Goal: Navigation & Orientation: Find specific page/section

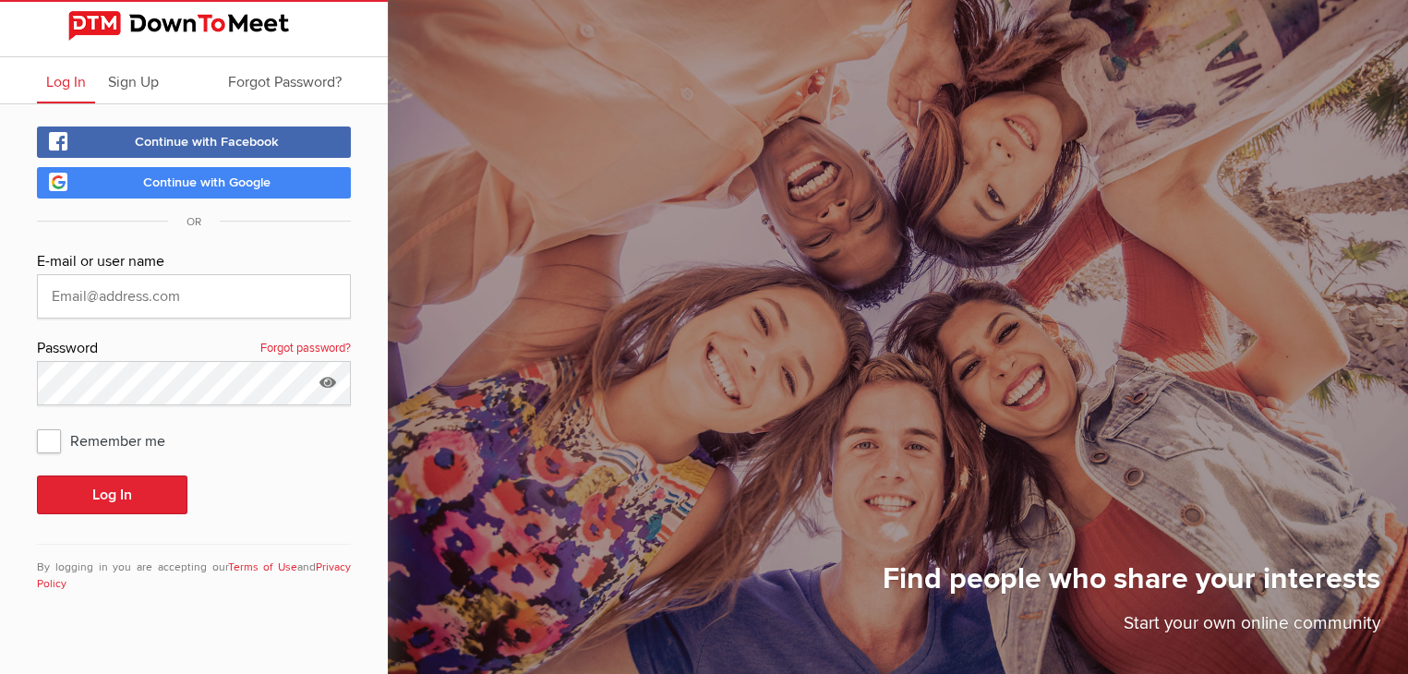
click at [229, 190] on link "Continue with Google" at bounding box center [194, 182] width 314 height 31
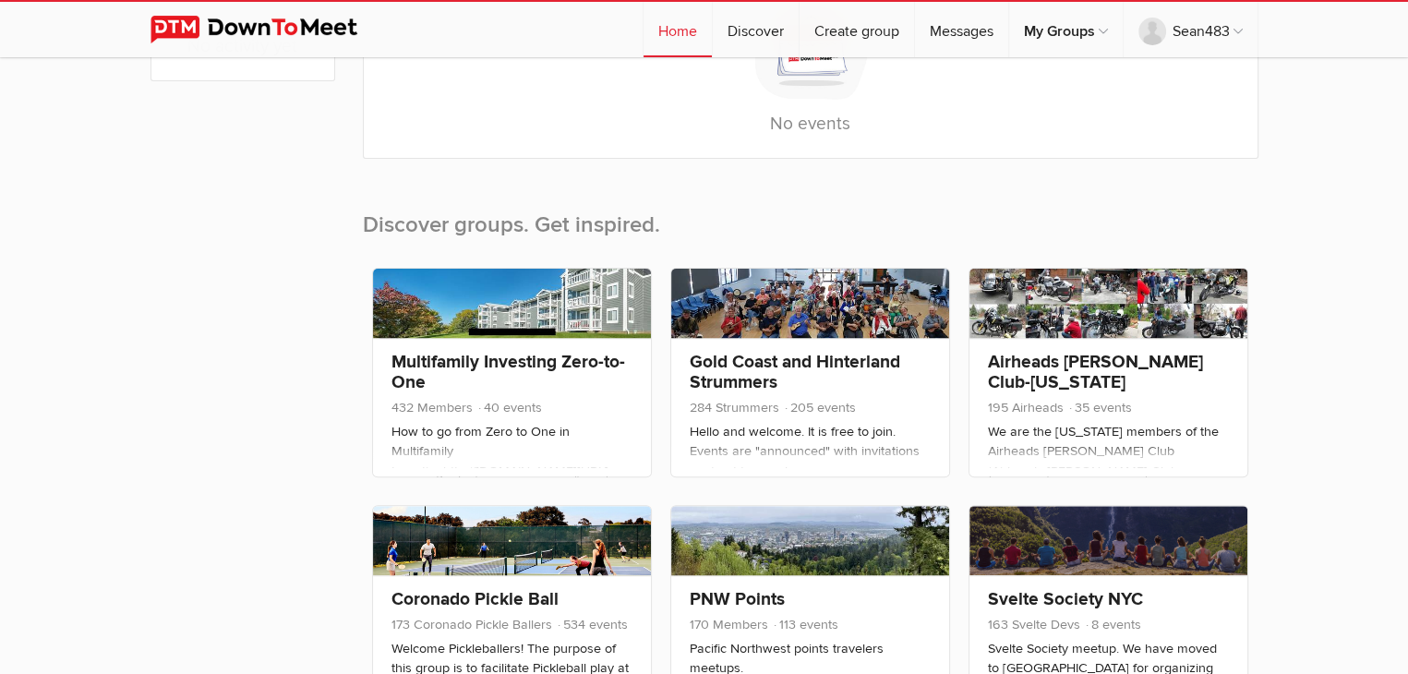
scroll to position [646, 0]
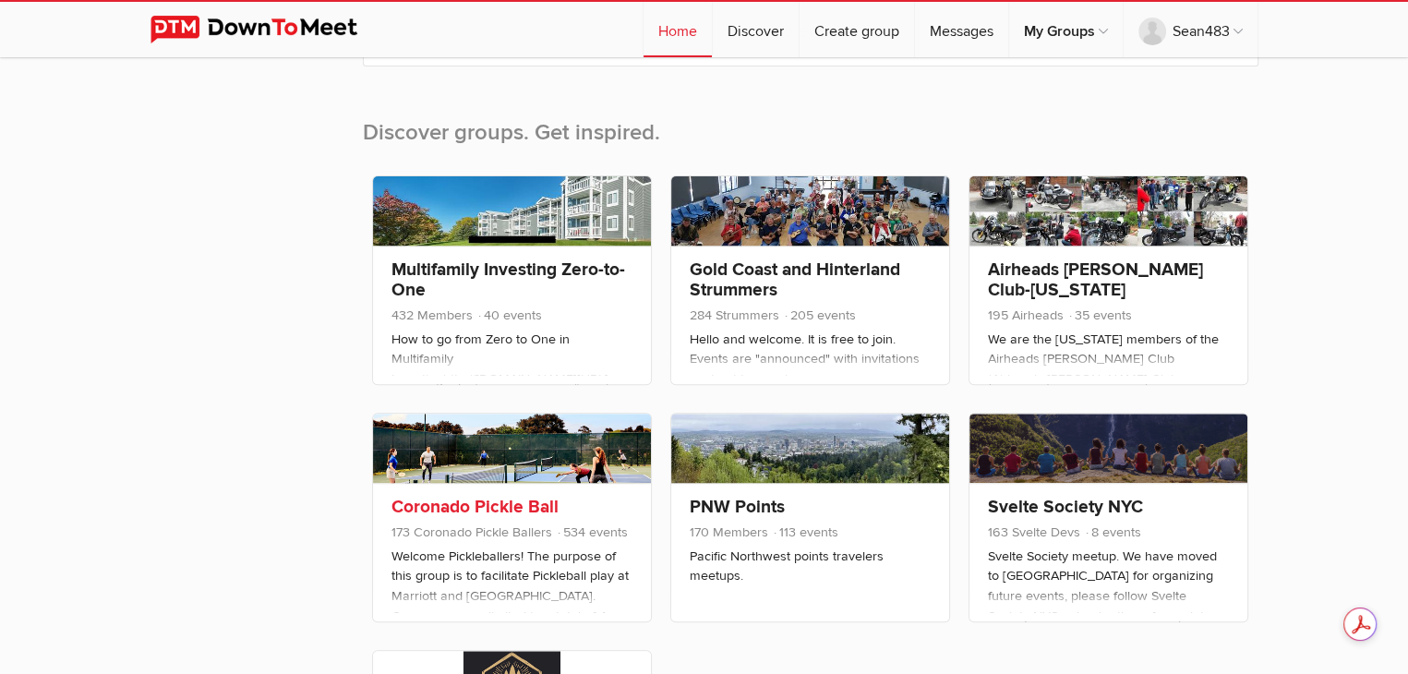
click at [498, 432] on link at bounding box center [512, 448] width 278 height 69
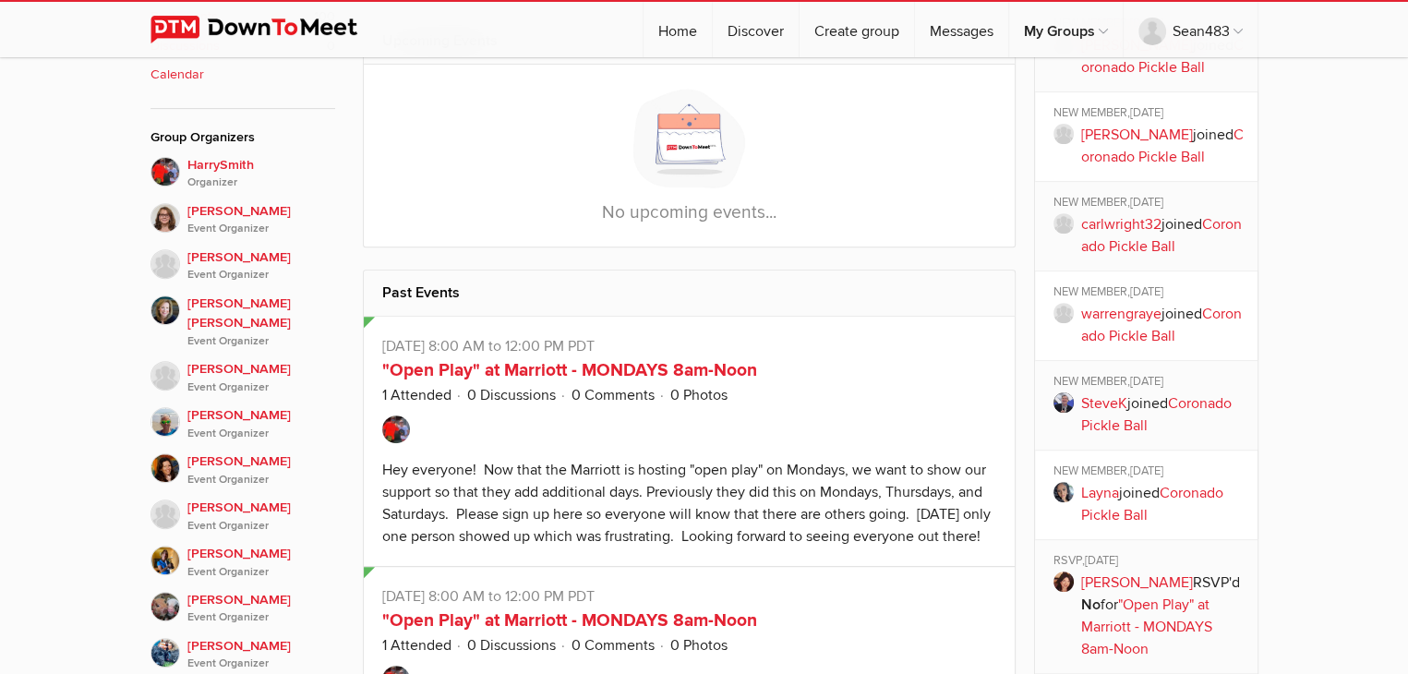
scroll to position [462, 0]
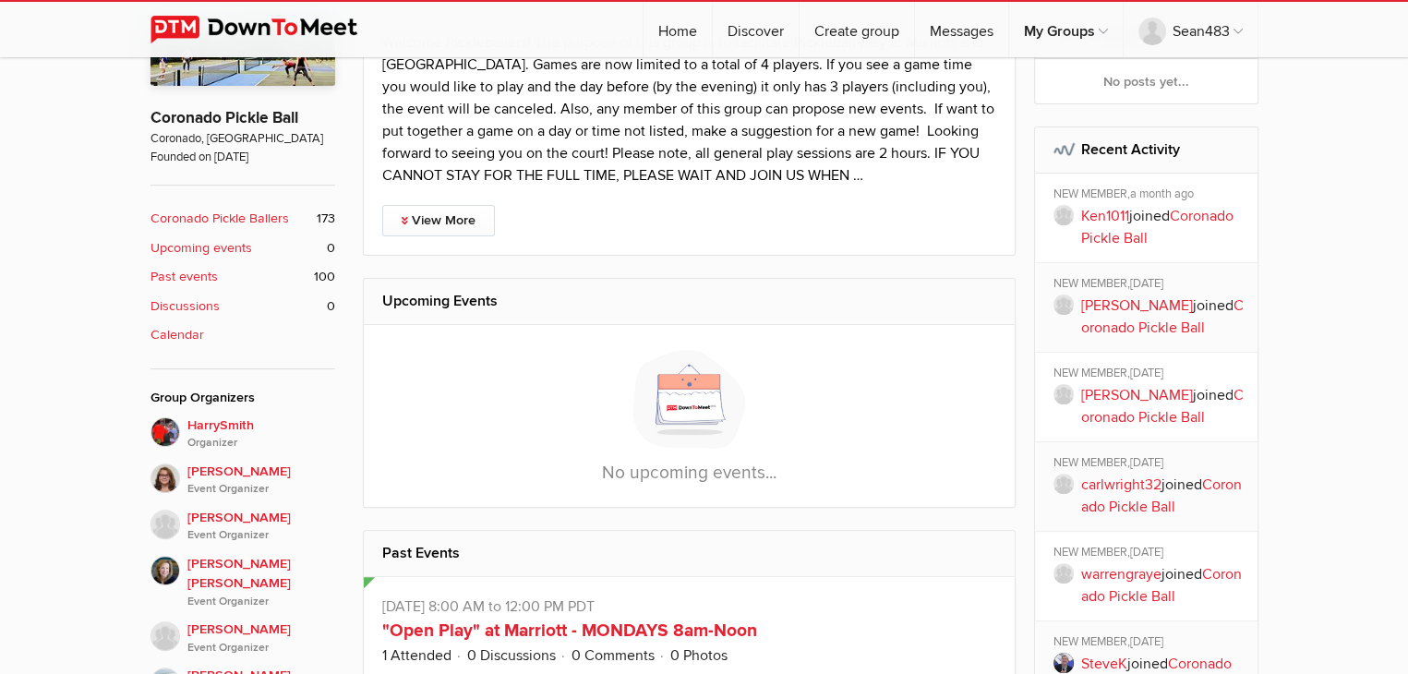
click at [329, 213] on span "173" at bounding box center [326, 219] width 18 height 20
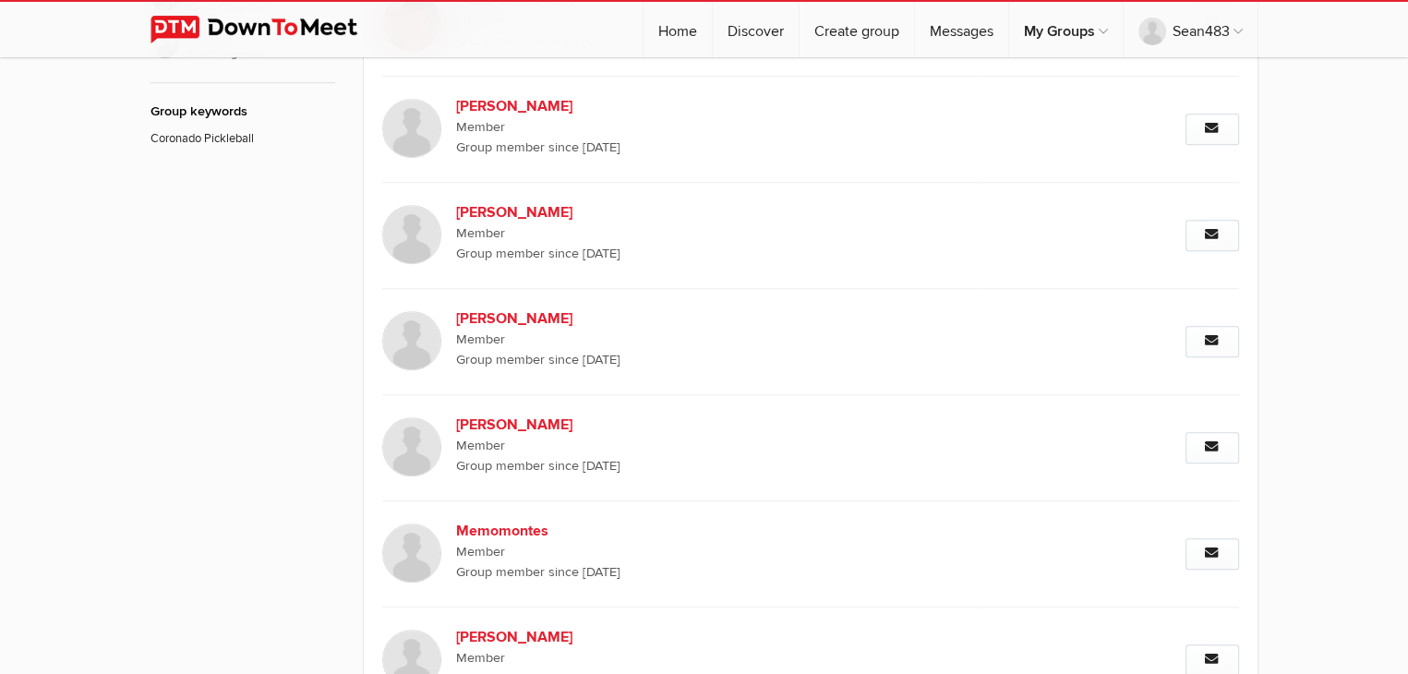
scroll to position [1424, 0]
click at [671, 39] on link "Home" at bounding box center [677, 29] width 68 height 55
